Goal: Task Accomplishment & Management: Use online tool/utility

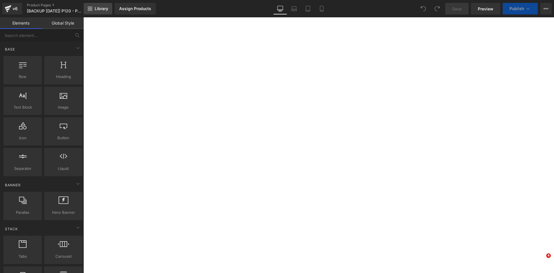
click at [97, 11] on span "Library" at bounding box center [102, 8] width 14 height 5
click at [96, 8] on span "Library" at bounding box center [102, 8] width 14 height 5
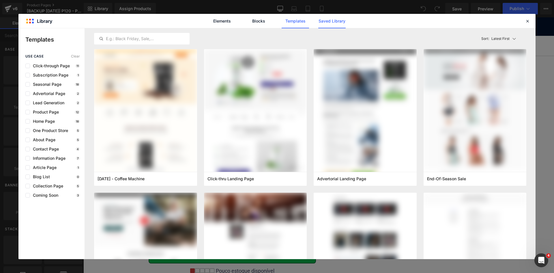
click at [322, 21] on link "Saved Library" at bounding box center [331, 21] width 27 height 14
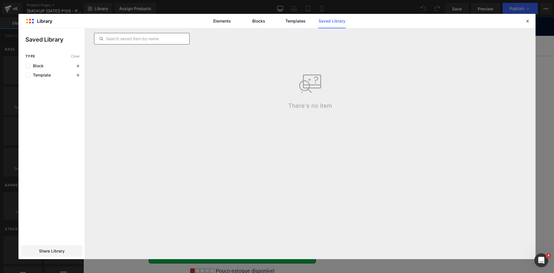
click at [143, 40] on input "text" at bounding box center [141, 38] width 95 height 7
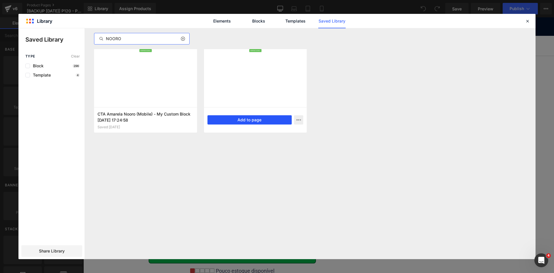
type input "NOORO"
click at [242, 120] on button "Add to page" at bounding box center [249, 119] width 85 height 9
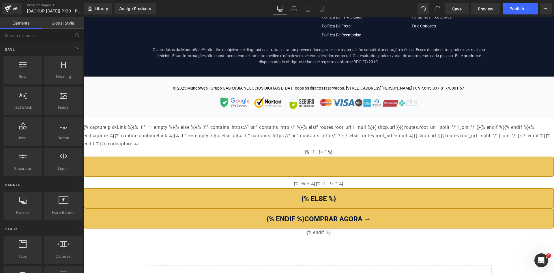
scroll to position [4686, 0]
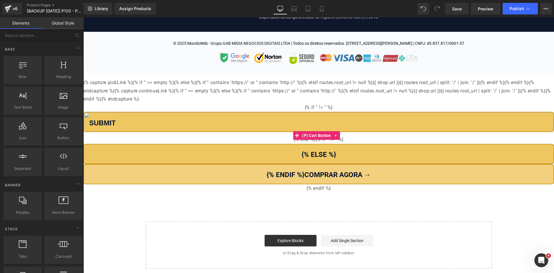
click at [310, 175] on button "{% endif %} COMPRAR AGORA →" at bounding box center [318, 174] width 471 height 20
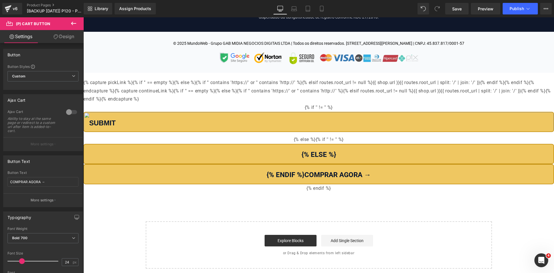
click at [61, 28] on span "(P) Cart Button" at bounding box center [35, 23] width 58 height 13
click at [61, 33] on link "Design" at bounding box center [64, 36] width 42 height 13
click at [0, 0] on div "Background" at bounding box center [0, 0] width 0 height 0
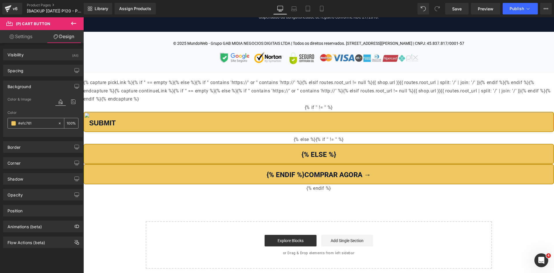
click at [32, 123] on input "text" at bounding box center [36, 123] width 37 height 6
type input "#efc761"
